Goal: Navigation & Orientation: Find specific page/section

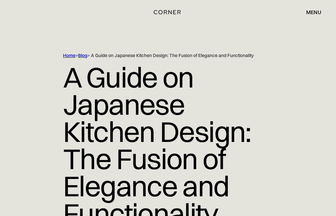
click at [318, 10] on div "menu" at bounding box center [313, 12] width 15 height 5
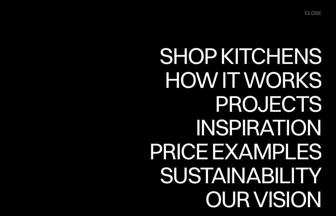
click at [331, 67] on div "Shop Kitchens Shop Kitchens How it works How it works Projects Projects Inspira…" at bounding box center [240, 140] width 193 height 193
click at [309, 56] on div "Shop Kitchens" at bounding box center [238, 55] width 165 height 23
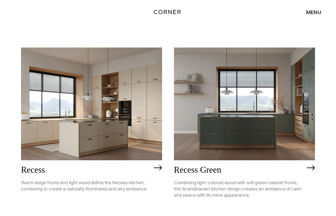
scroll to position [682, 0]
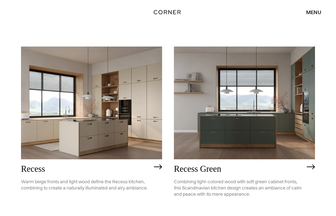
click at [112, 129] on img at bounding box center [91, 103] width 141 height 113
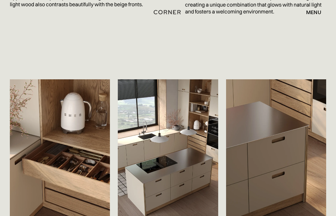
scroll to position [912, 0]
